Goal: Task Accomplishment & Management: Use online tool/utility

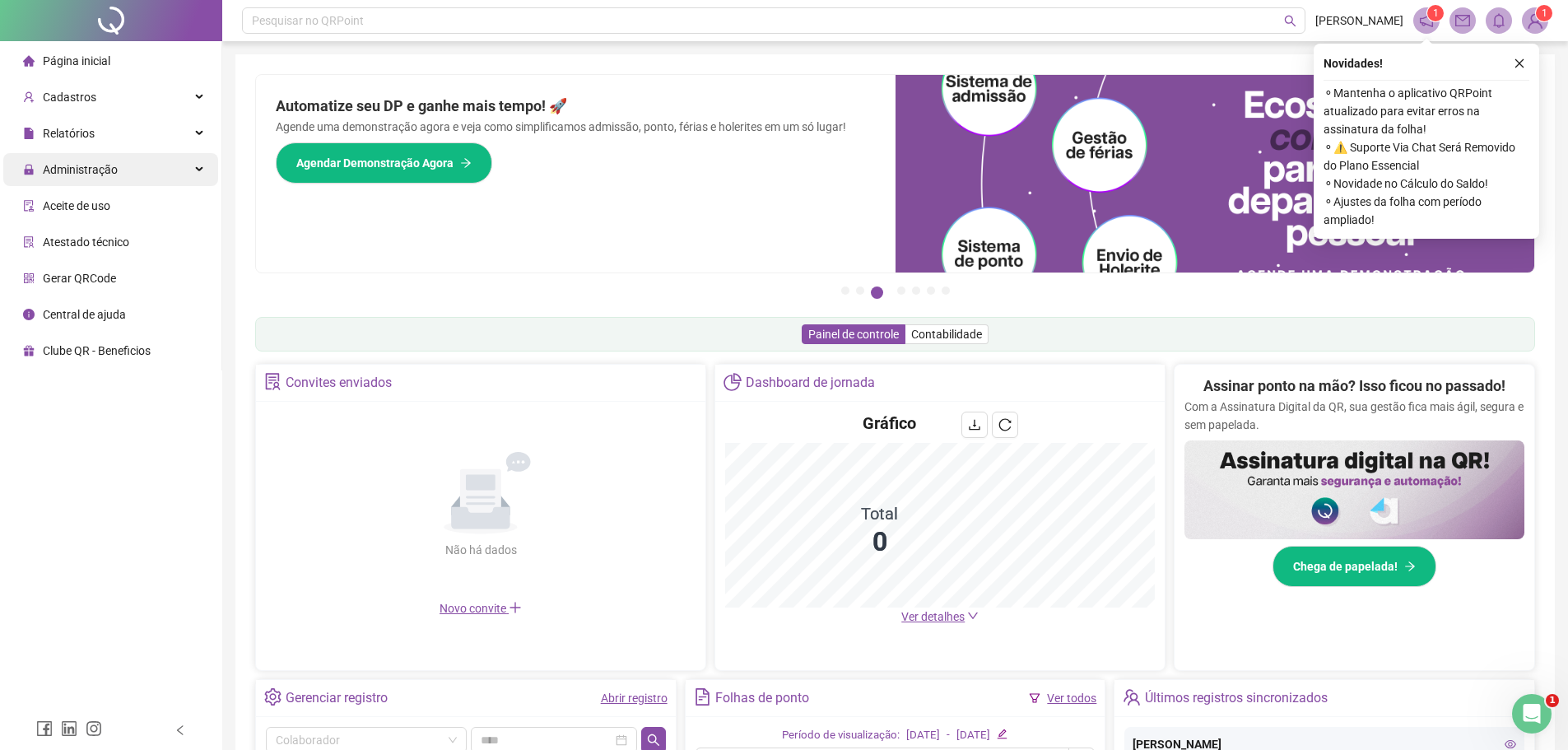
click at [75, 174] on span "Administração" at bounding box center [80, 170] width 75 height 13
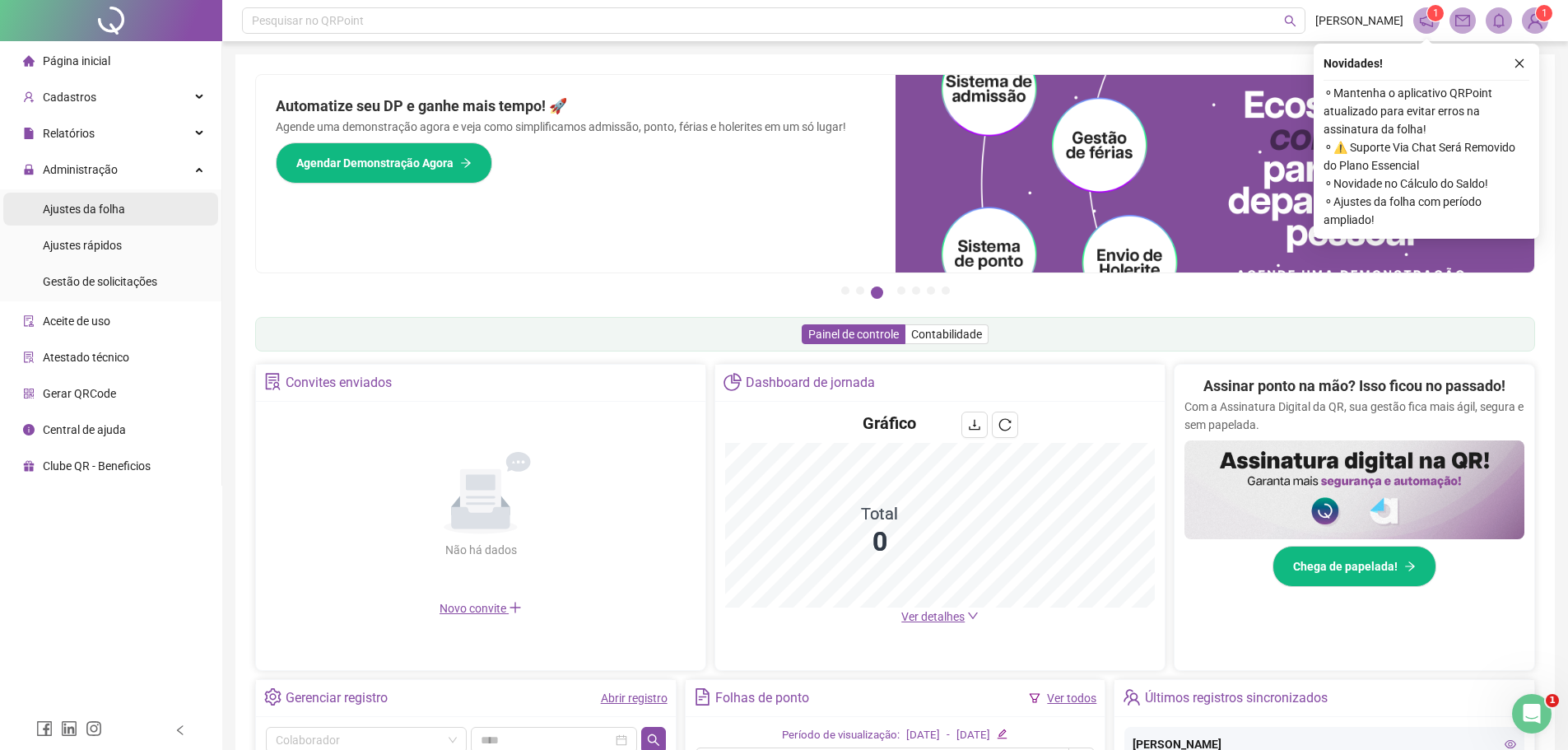
click at [75, 205] on span "Ajustes da folha" at bounding box center [84, 209] width 82 height 13
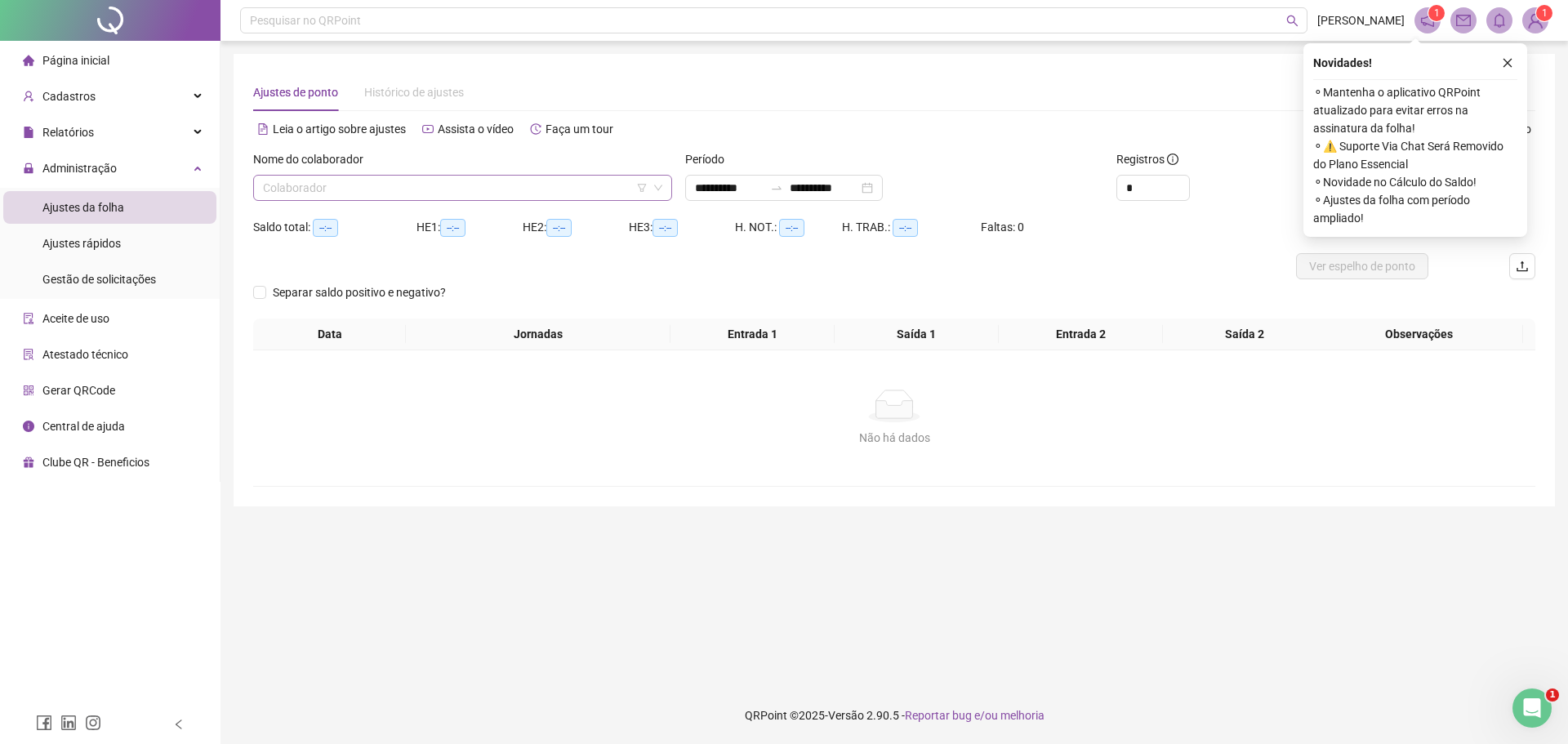
click at [285, 191] on input "search" at bounding box center [455, 188] width 385 height 25
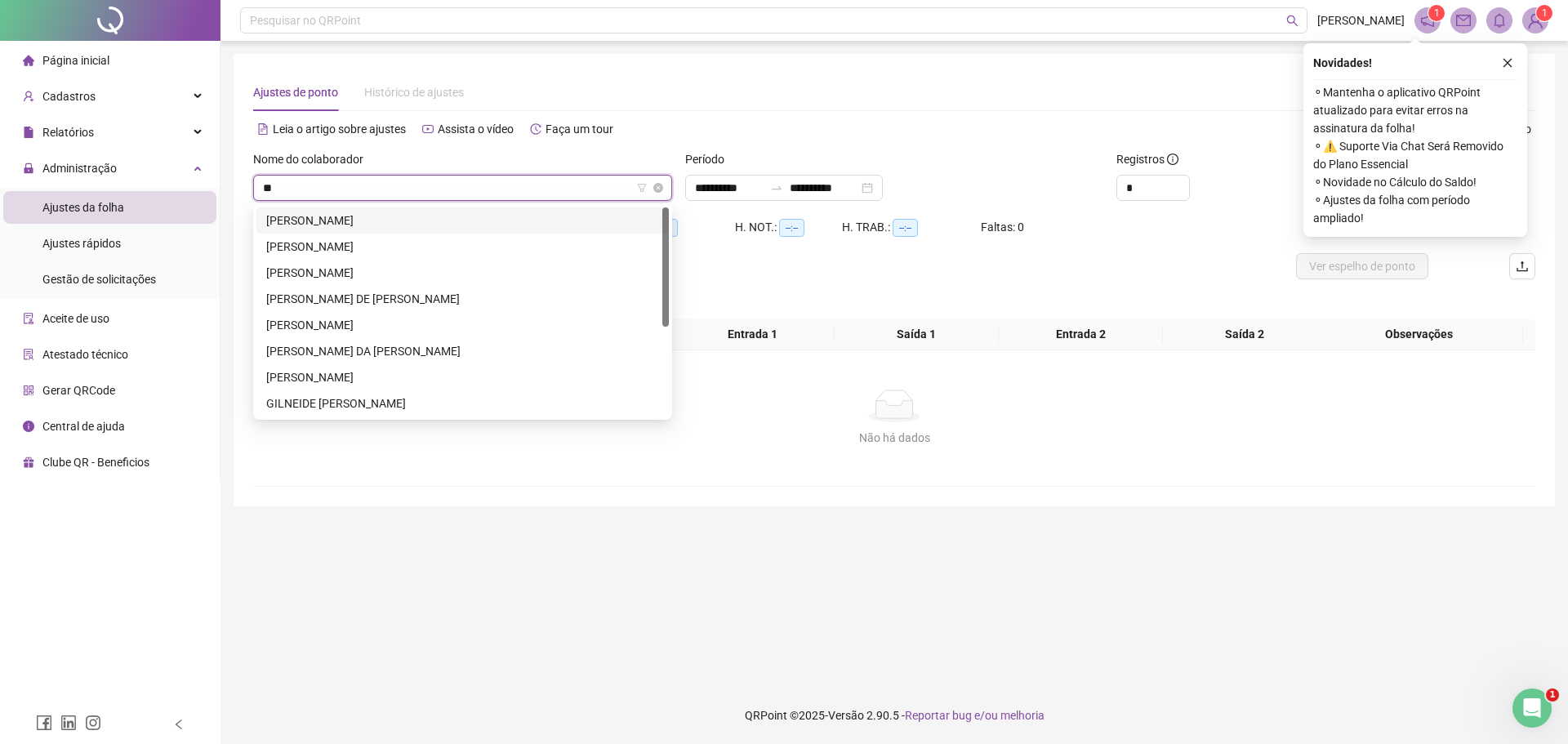
type input "*"
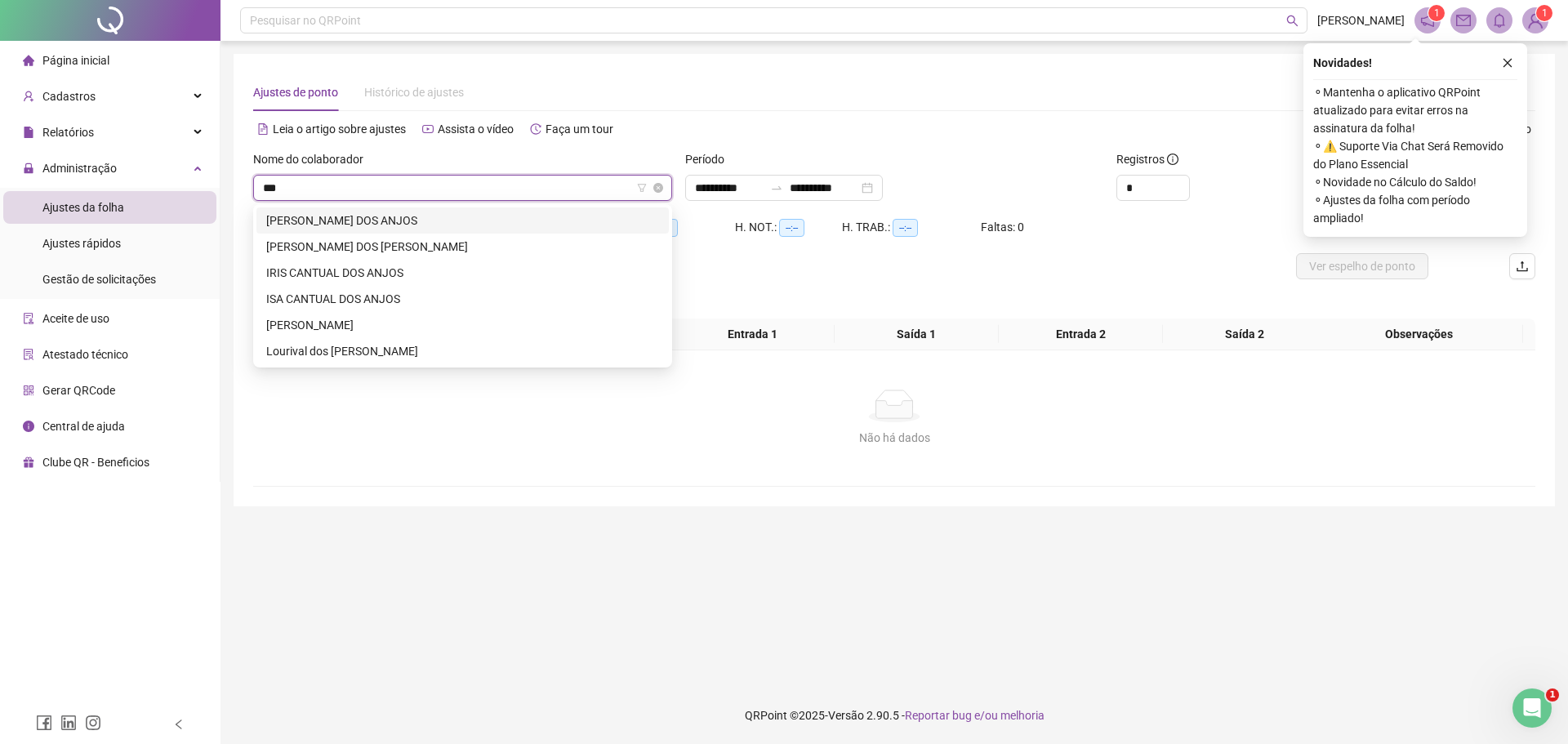
type input "****"
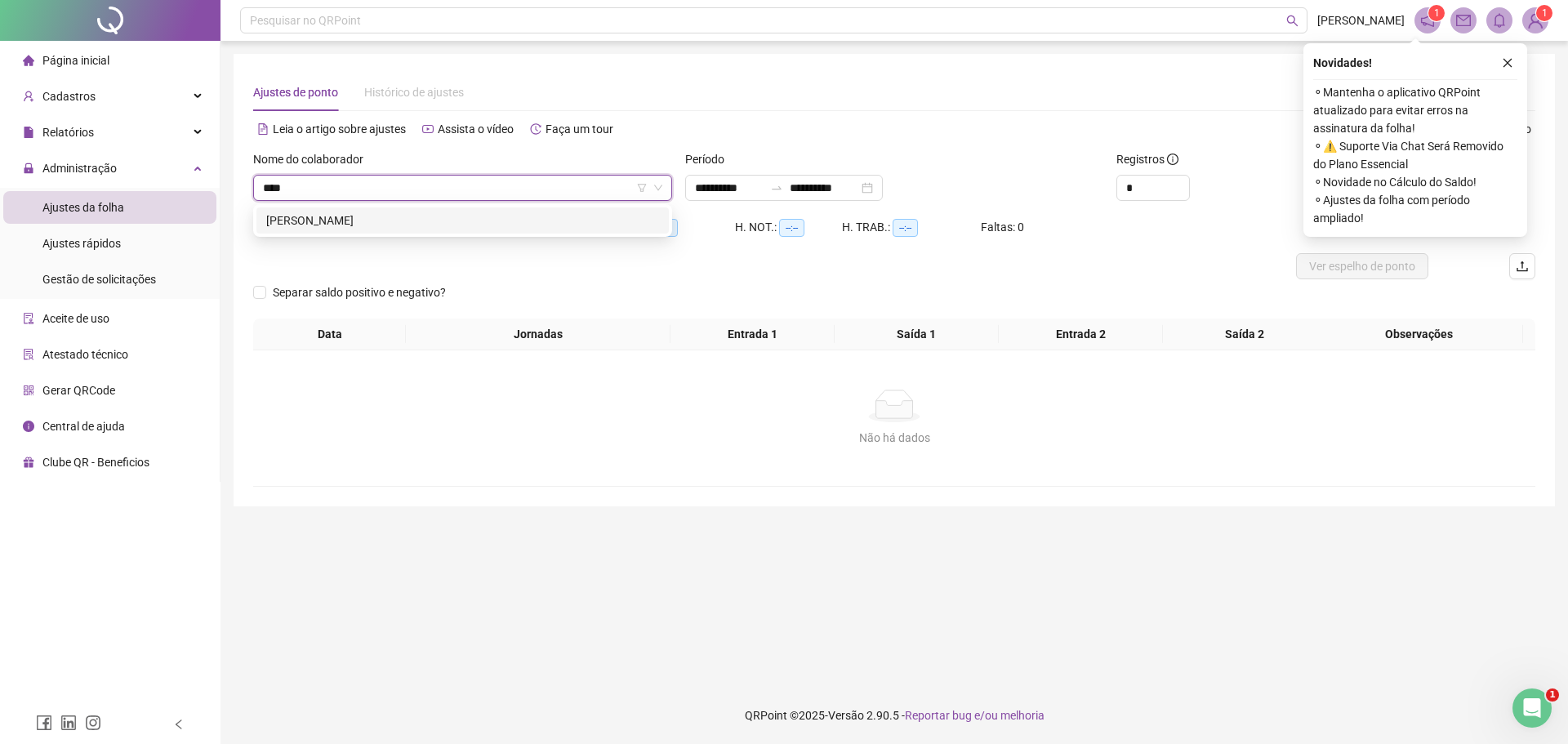
click at [337, 227] on div "[PERSON_NAME]" at bounding box center [463, 220] width 392 height 18
click at [1504, 63] on icon "close" at bounding box center [1507, 63] width 11 height 11
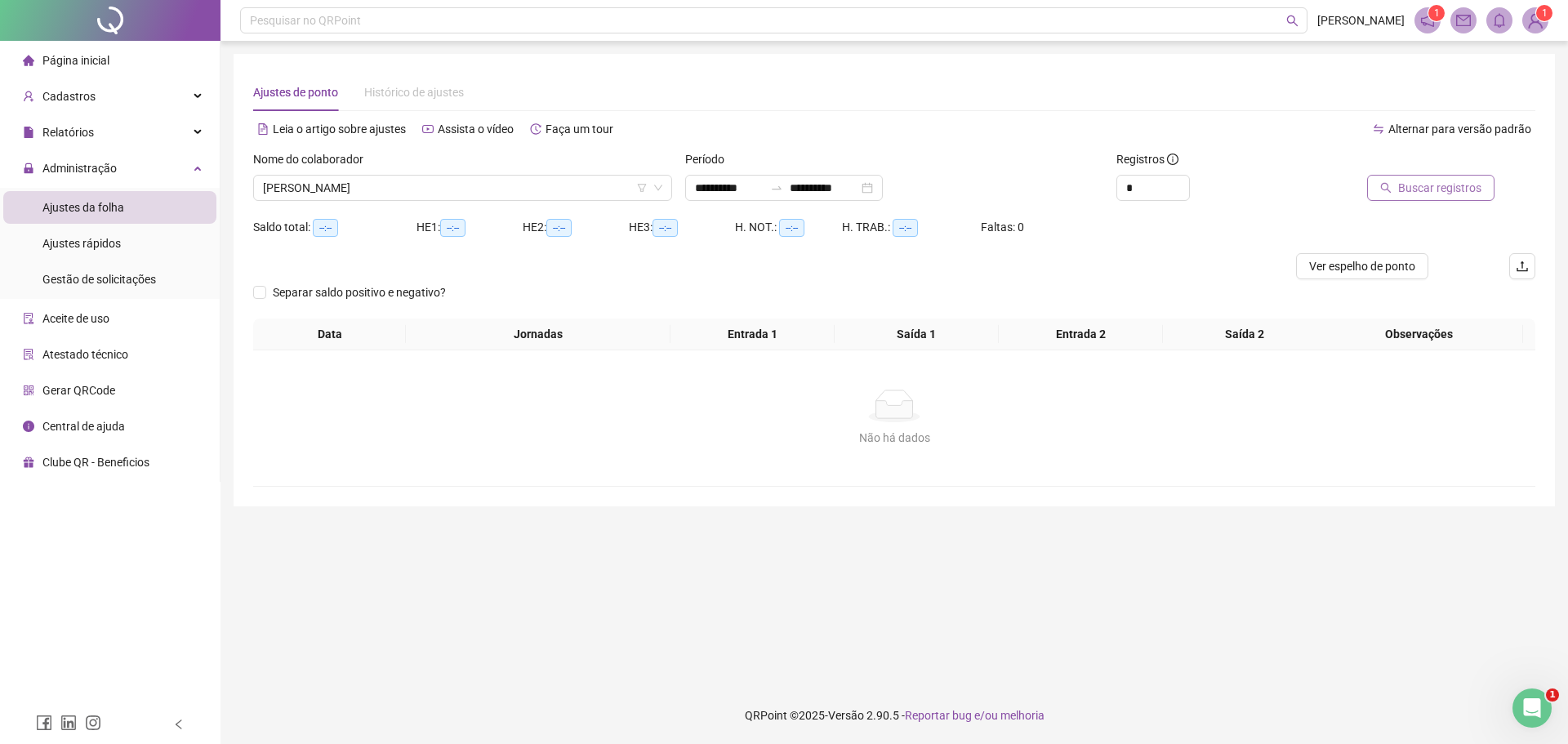
click at [1451, 193] on span "Buscar registros" at bounding box center [1440, 188] width 83 height 18
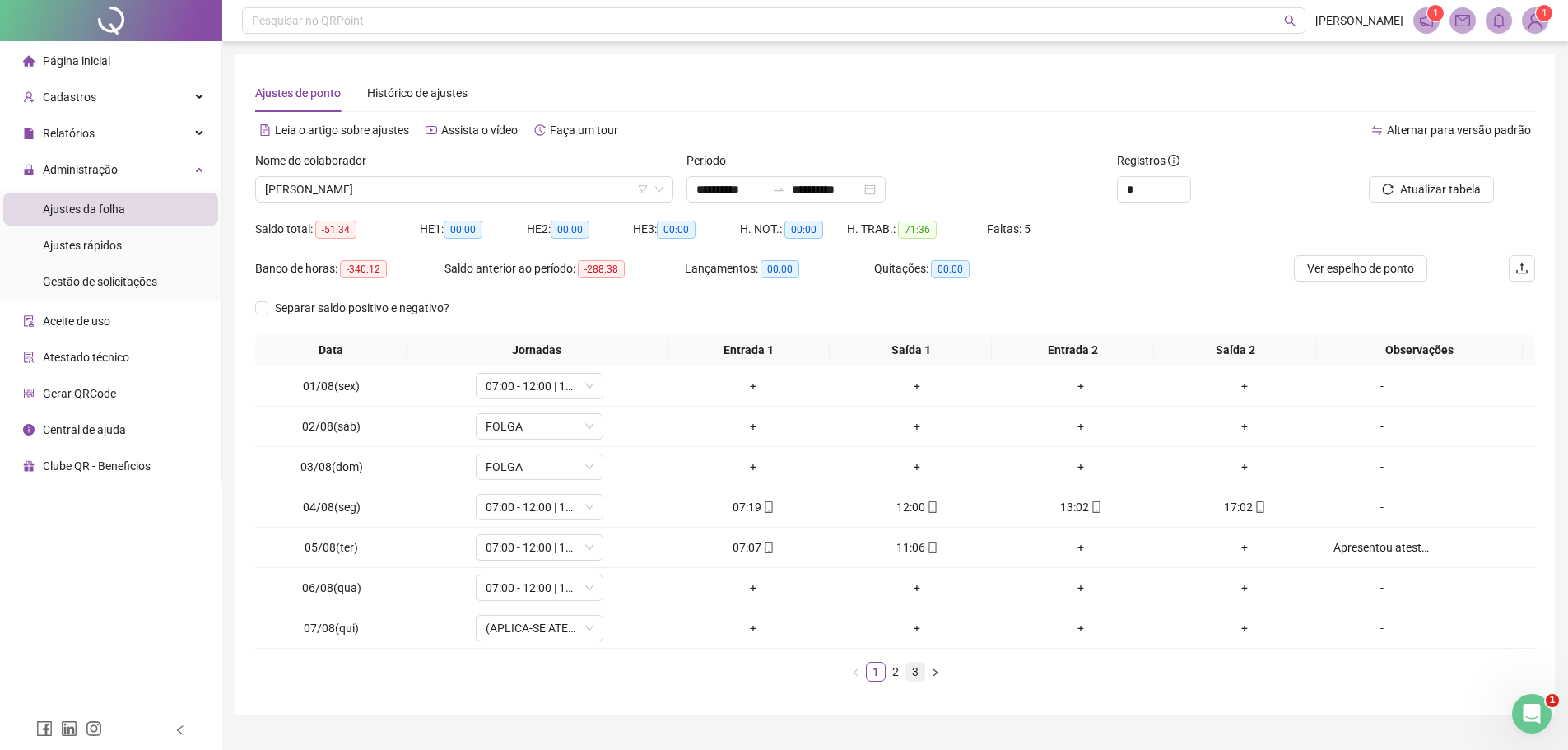
click at [918, 674] on link "3" at bounding box center [914, 671] width 18 height 18
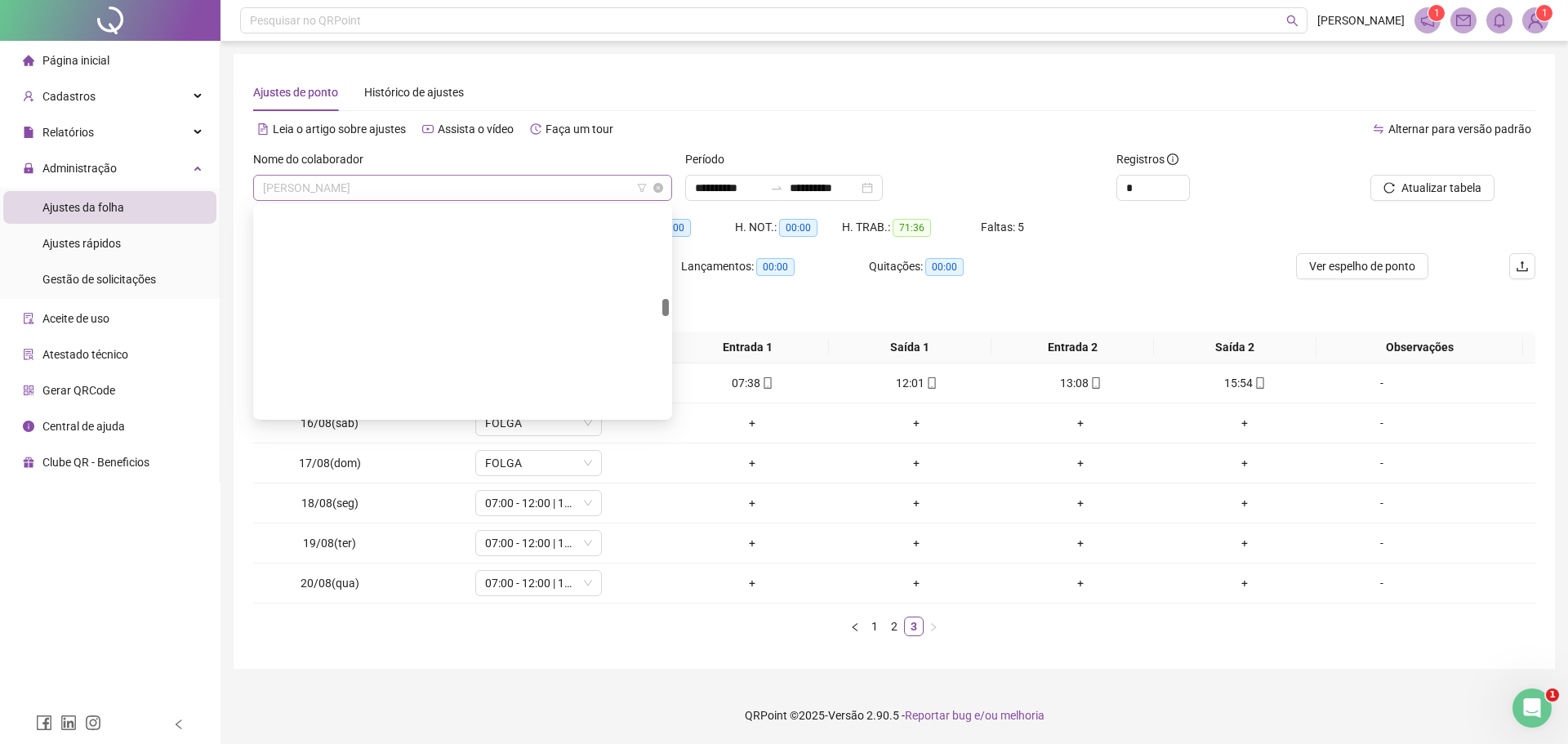
click at [372, 191] on span "[PERSON_NAME]" at bounding box center [462, 188] width 399 height 25
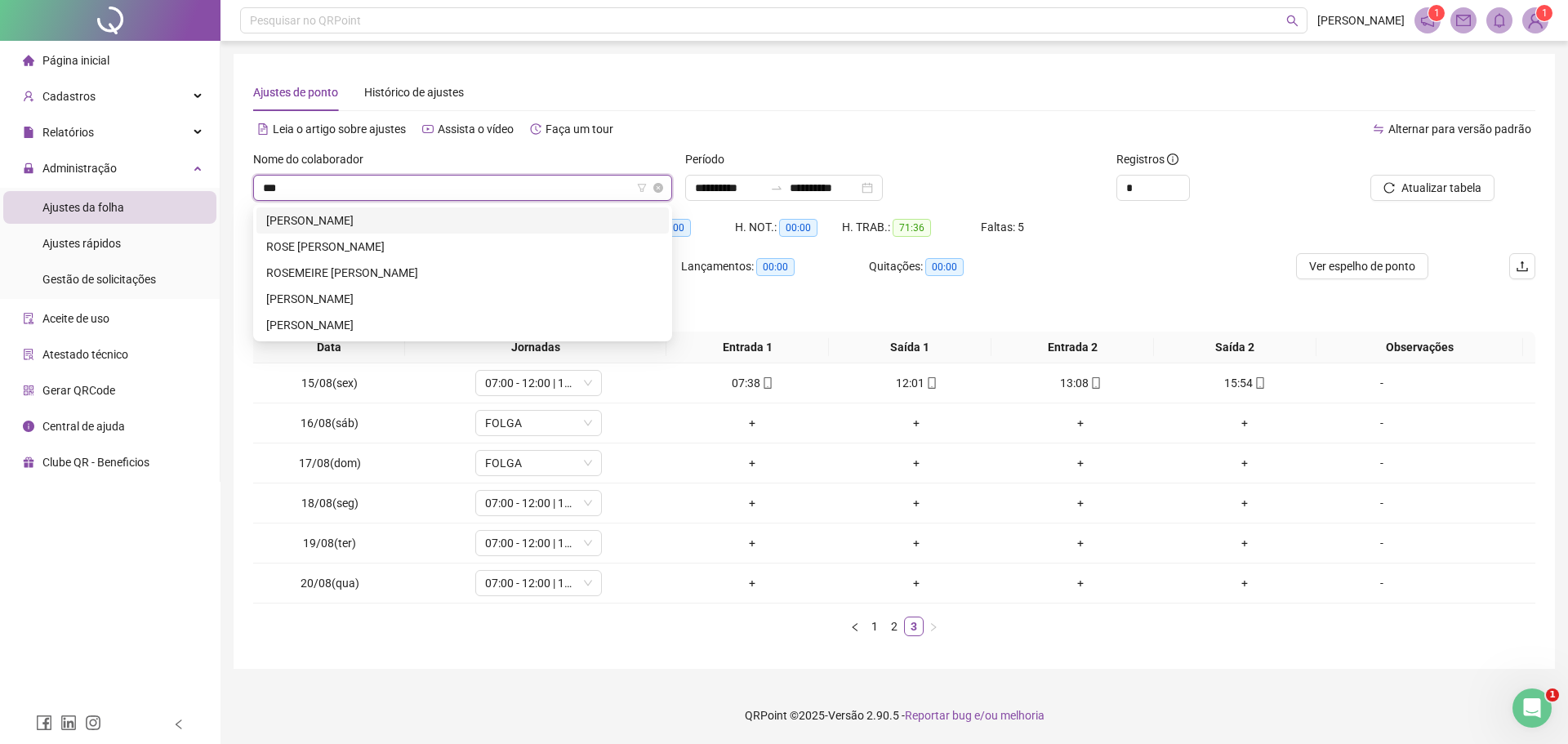
type input "****"
click at [362, 222] on div "ROSE [PERSON_NAME]" at bounding box center [463, 220] width 392 height 18
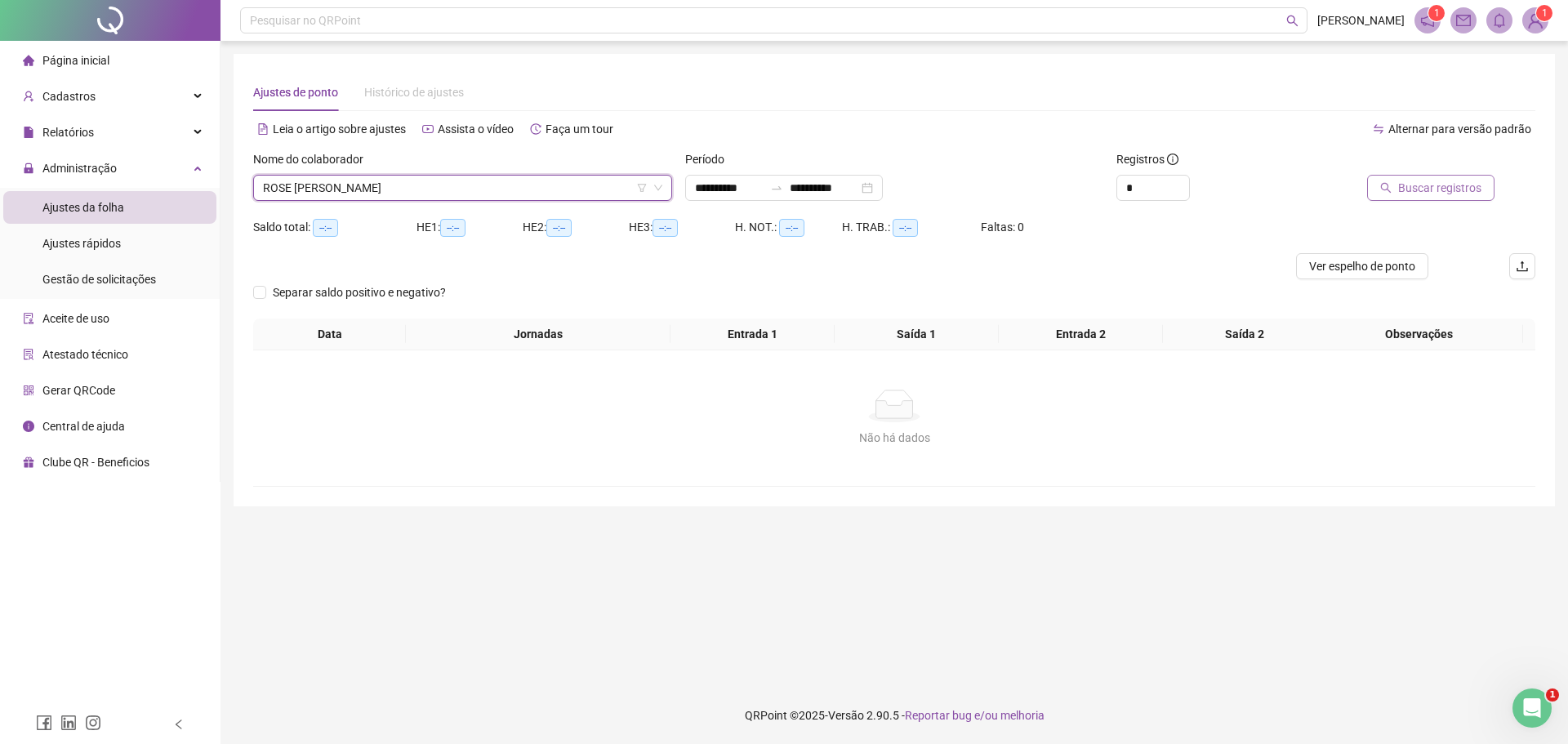
click at [1413, 192] on span "Buscar registros" at bounding box center [1440, 188] width 83 height 18
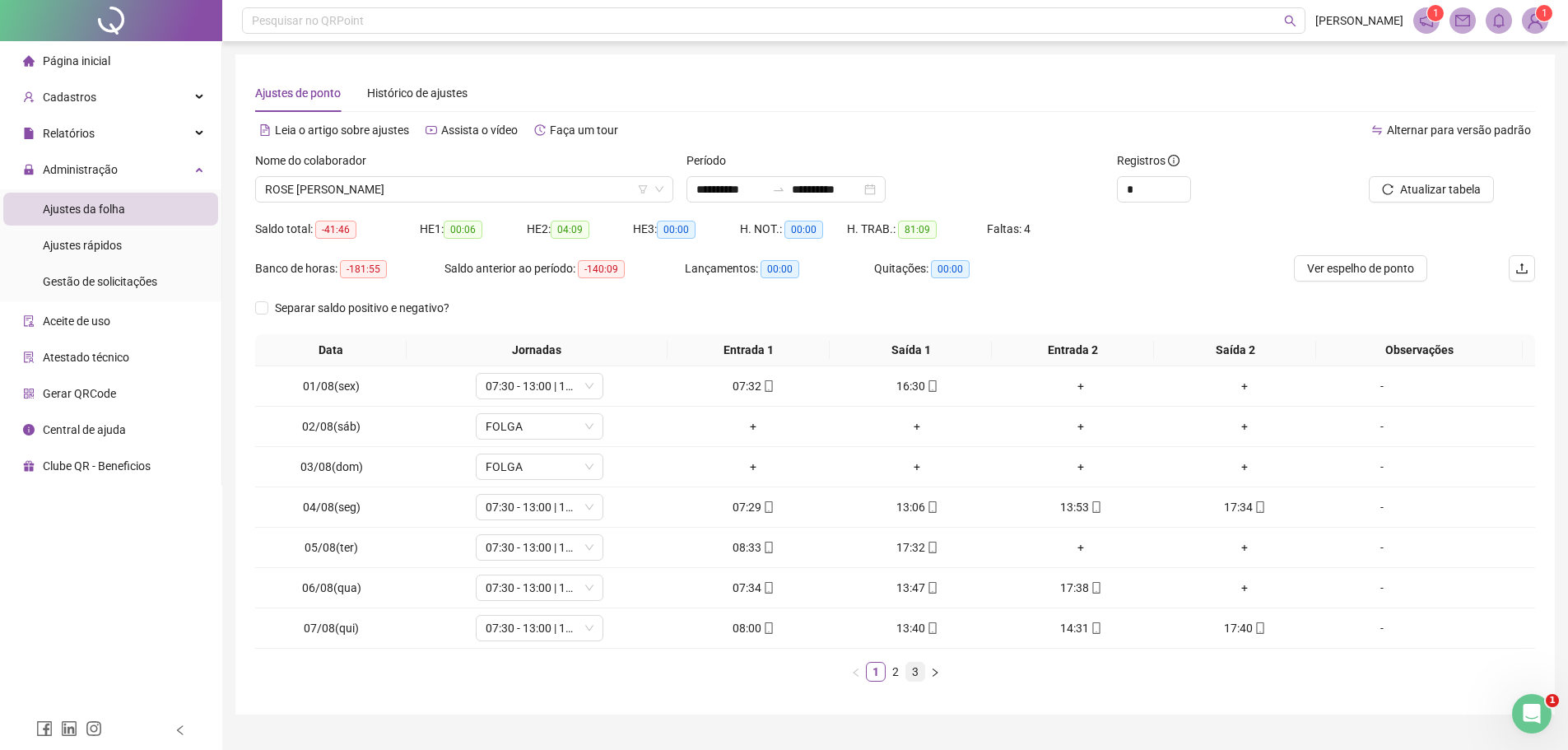
click at [916, 674] on link "3" at bounding box center [914, 671] width 18 height 18
